Goal: Navigation & Orientation: Understand site structure

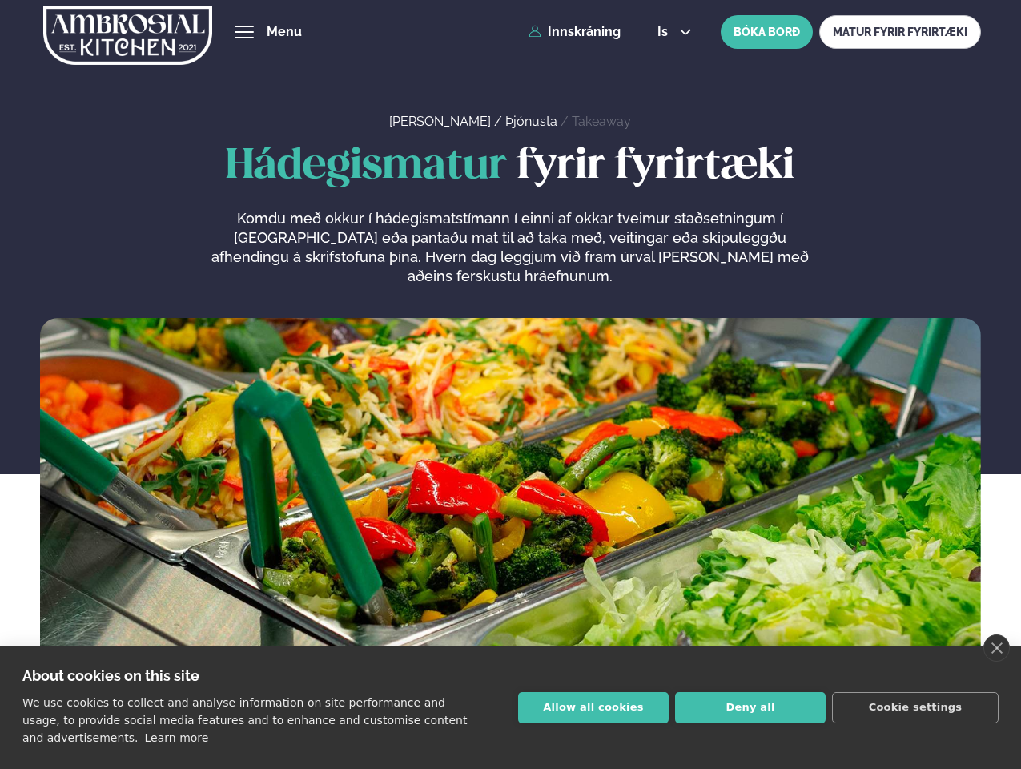
click at [996, 648] on link "close" at bounding box center [996, 647] width 26 height 27
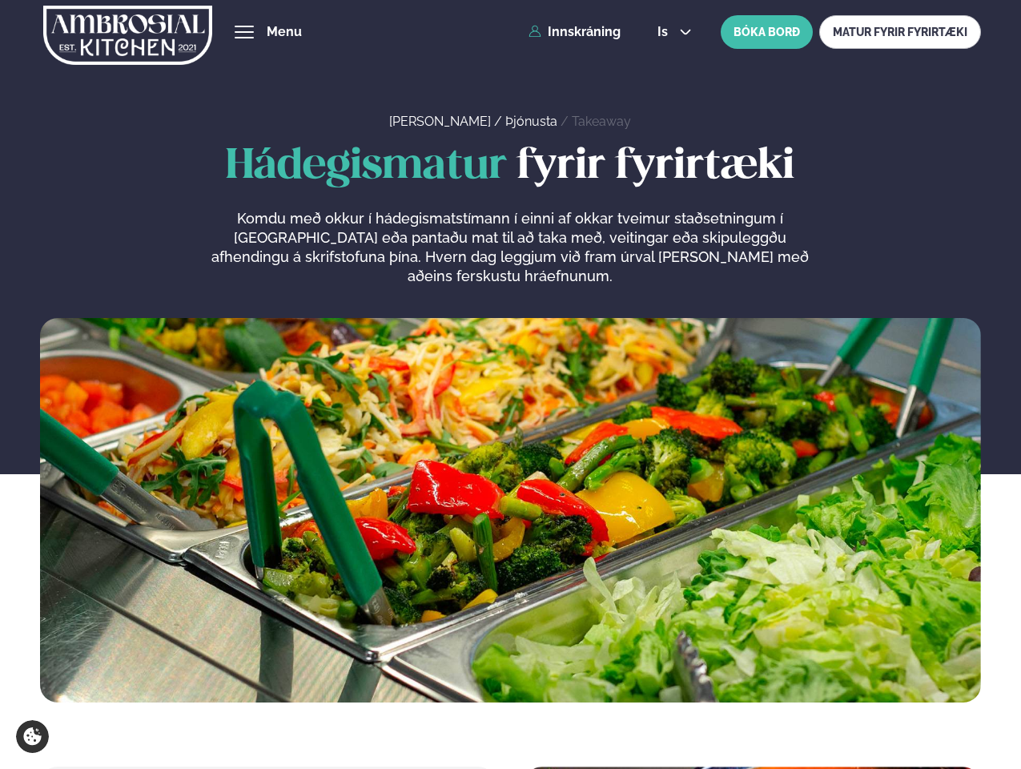
click at [244, 32] on span "hamburger" at bounding box center [244, 32] width 14 height 14
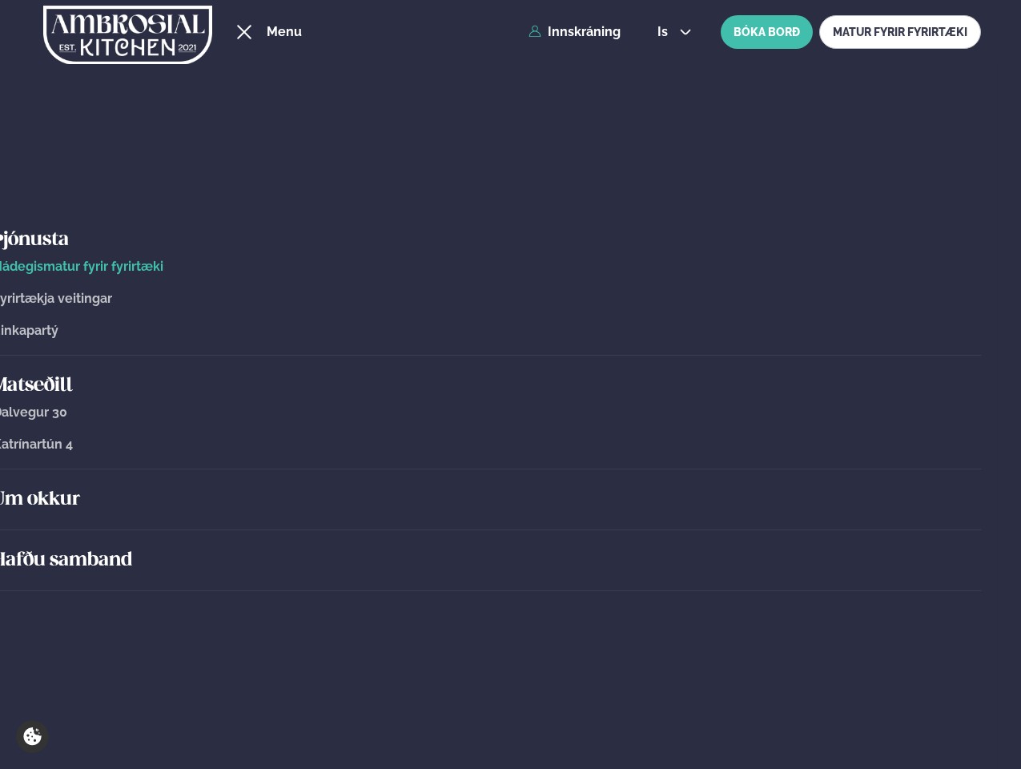
click at [673, 32] on span "is" at bounding box center [664, 32] width 15 height 13
